Goal: Information Seeking & Learning: Learn about a topic

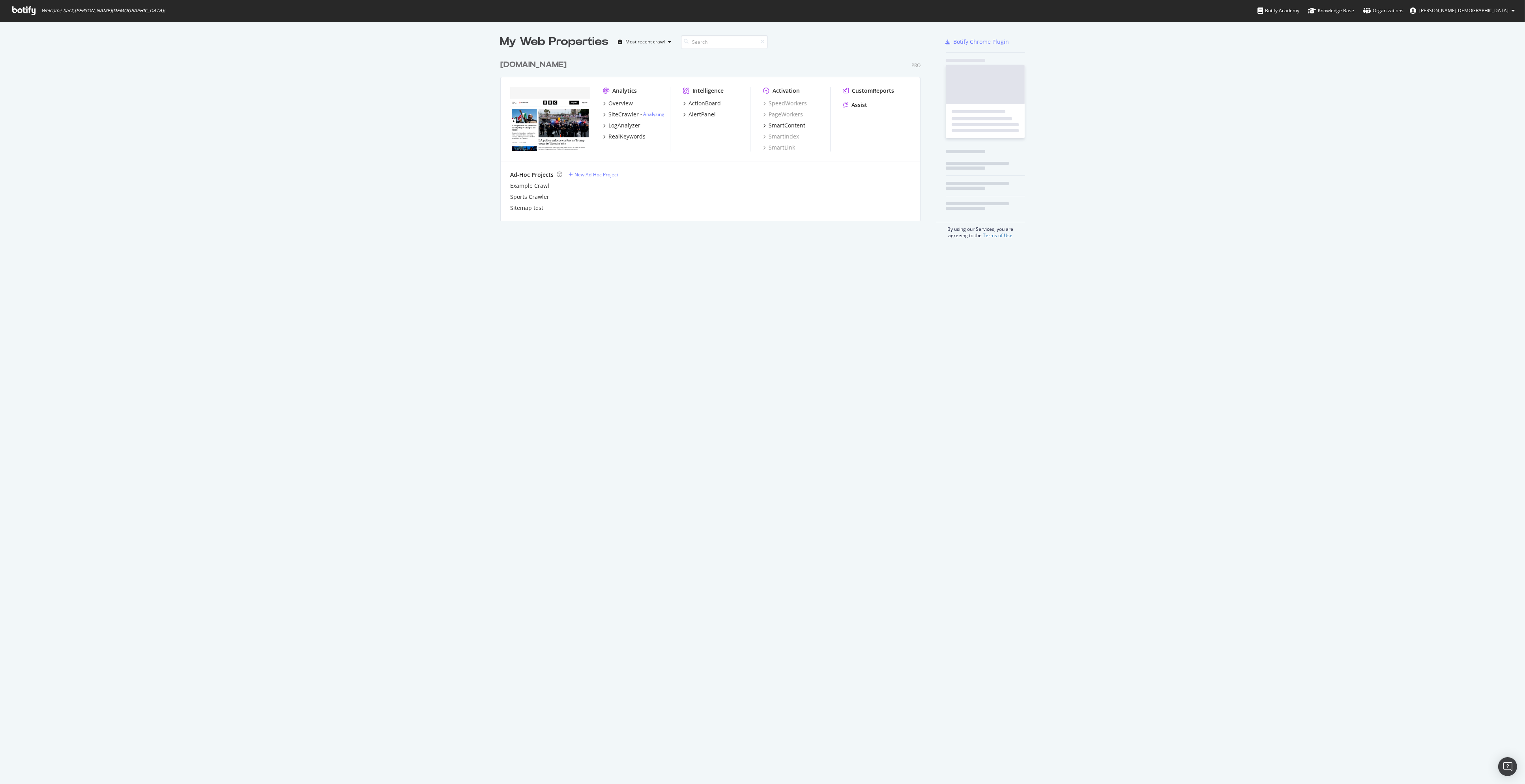
scroll to position [777, 1511]
click at [621, 101] on div "Overview" at bounding box center [621, 103] width 24 height 8
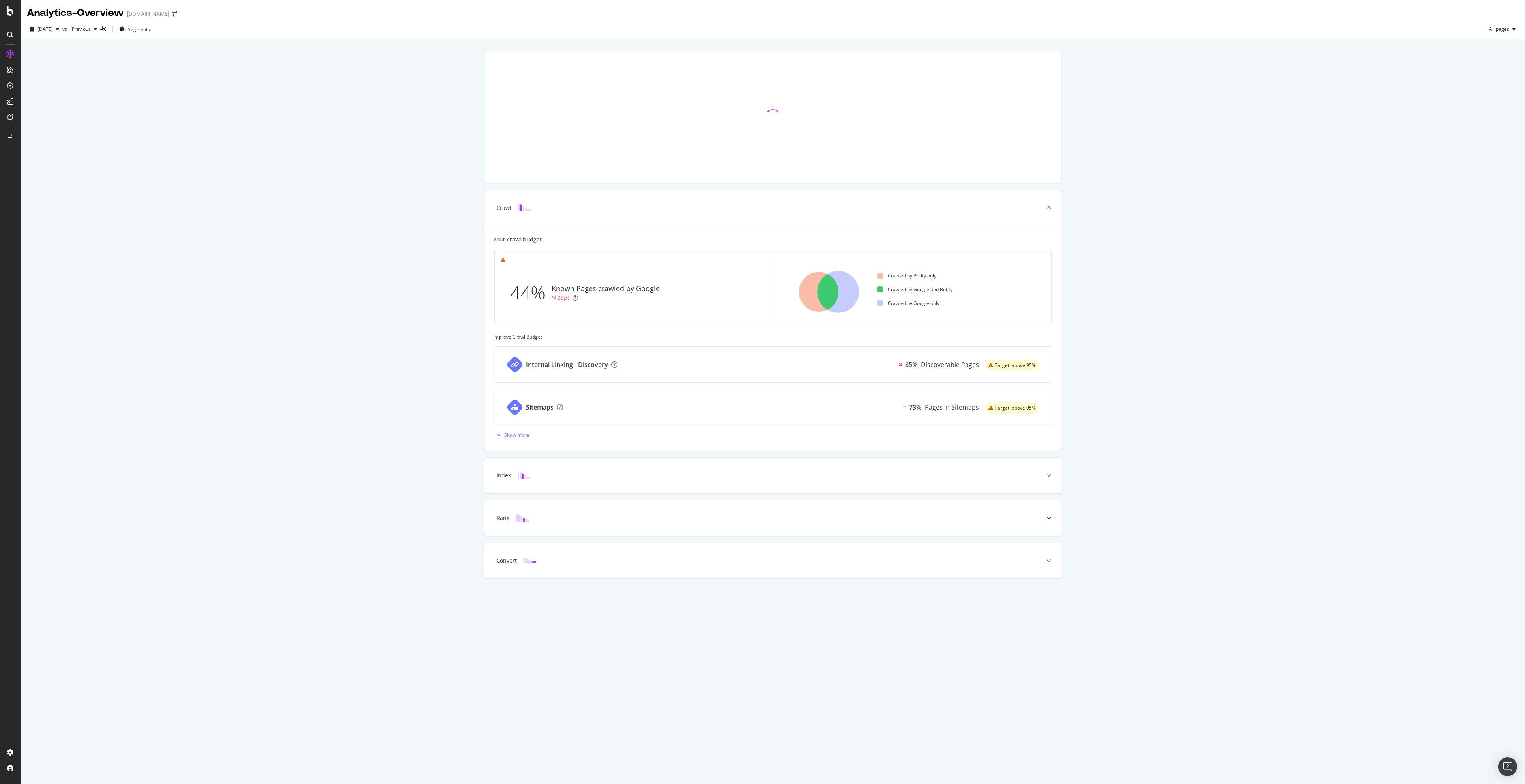
click at [1050, 207] on icon at bounding box center [1049, 208] width 5 height 5
